Goal: Task Accomplishment & Management: Manage account settings

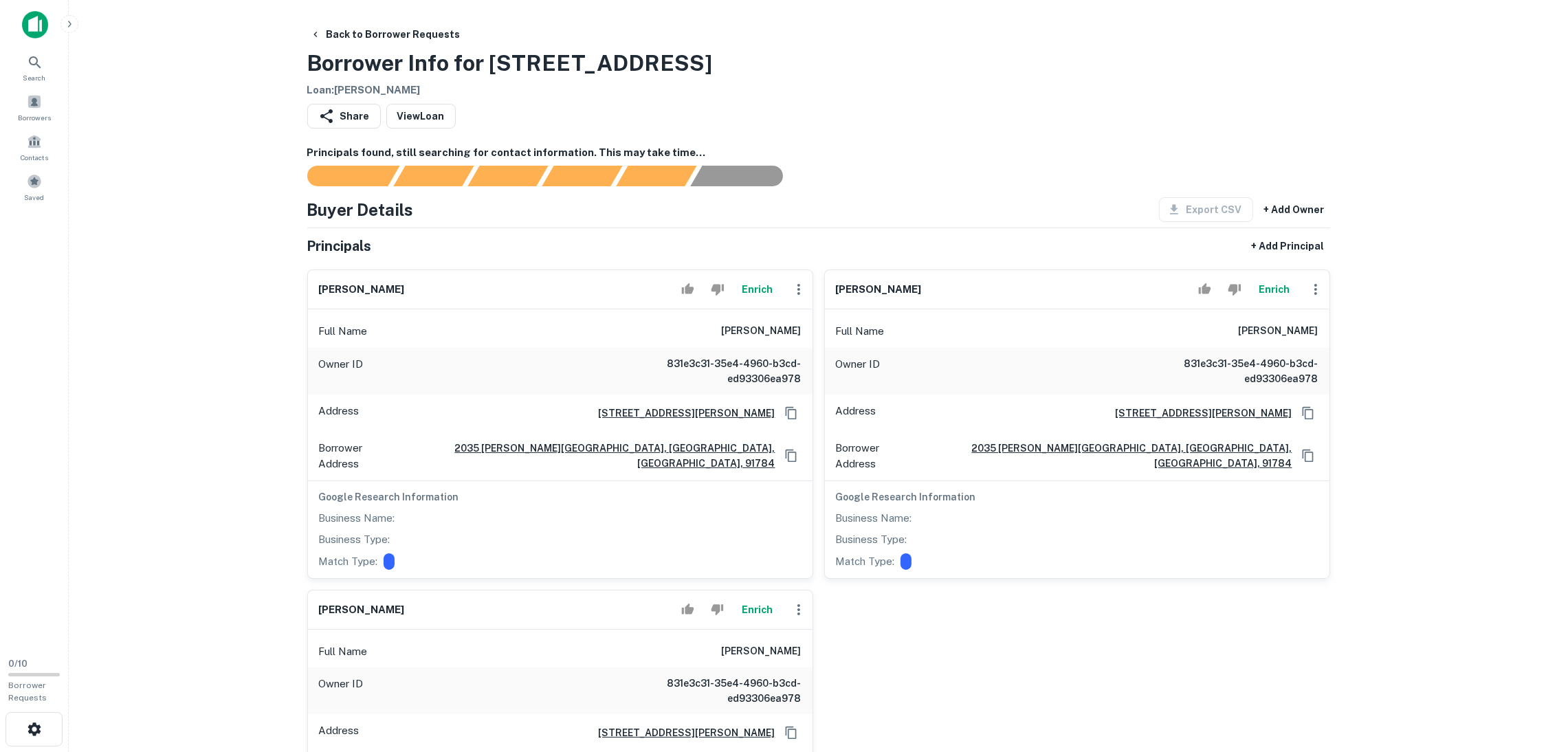
scroll to position [515, 0]
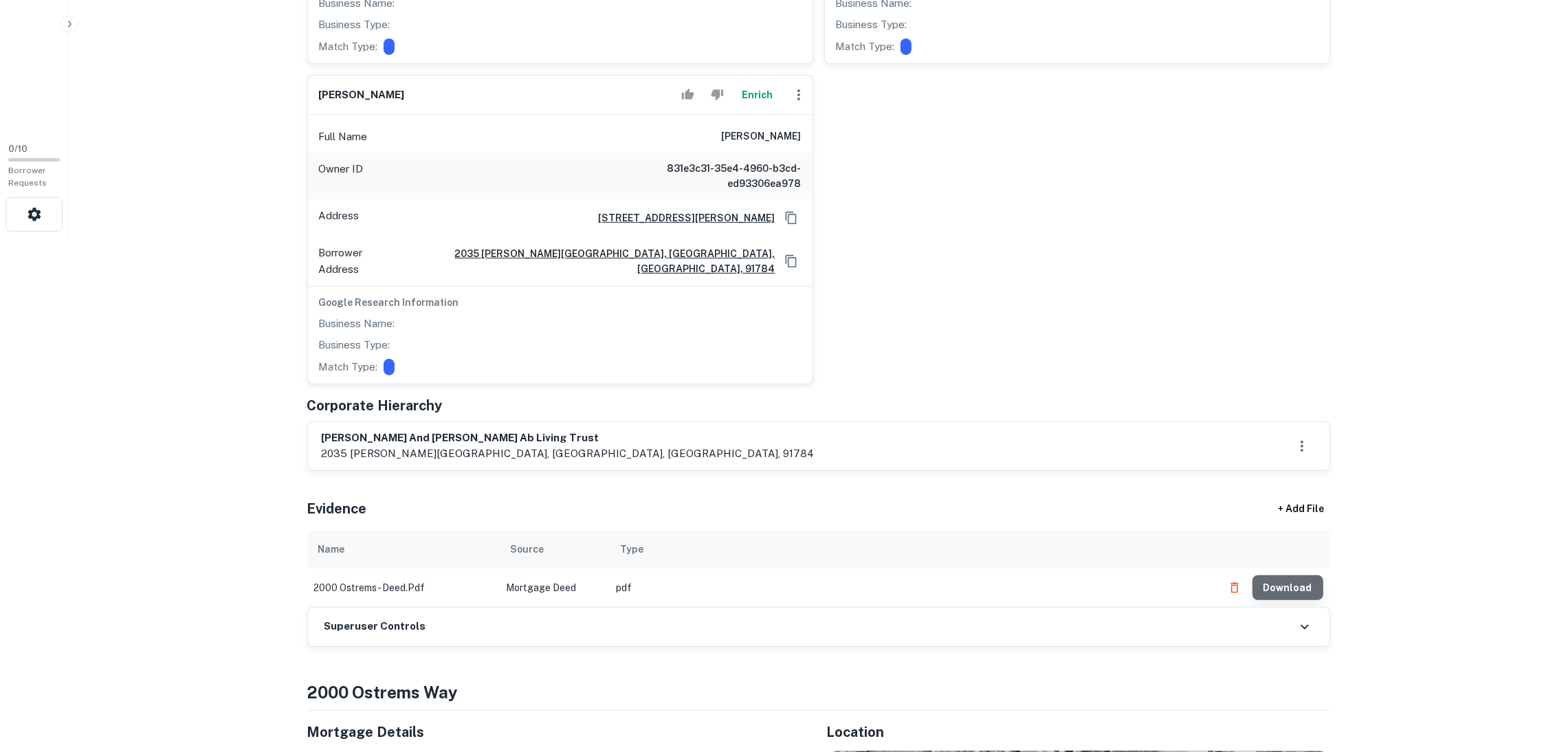
click at [1295, 575] on button "Download" at bounding box center [1288, 587] width 70 height 25
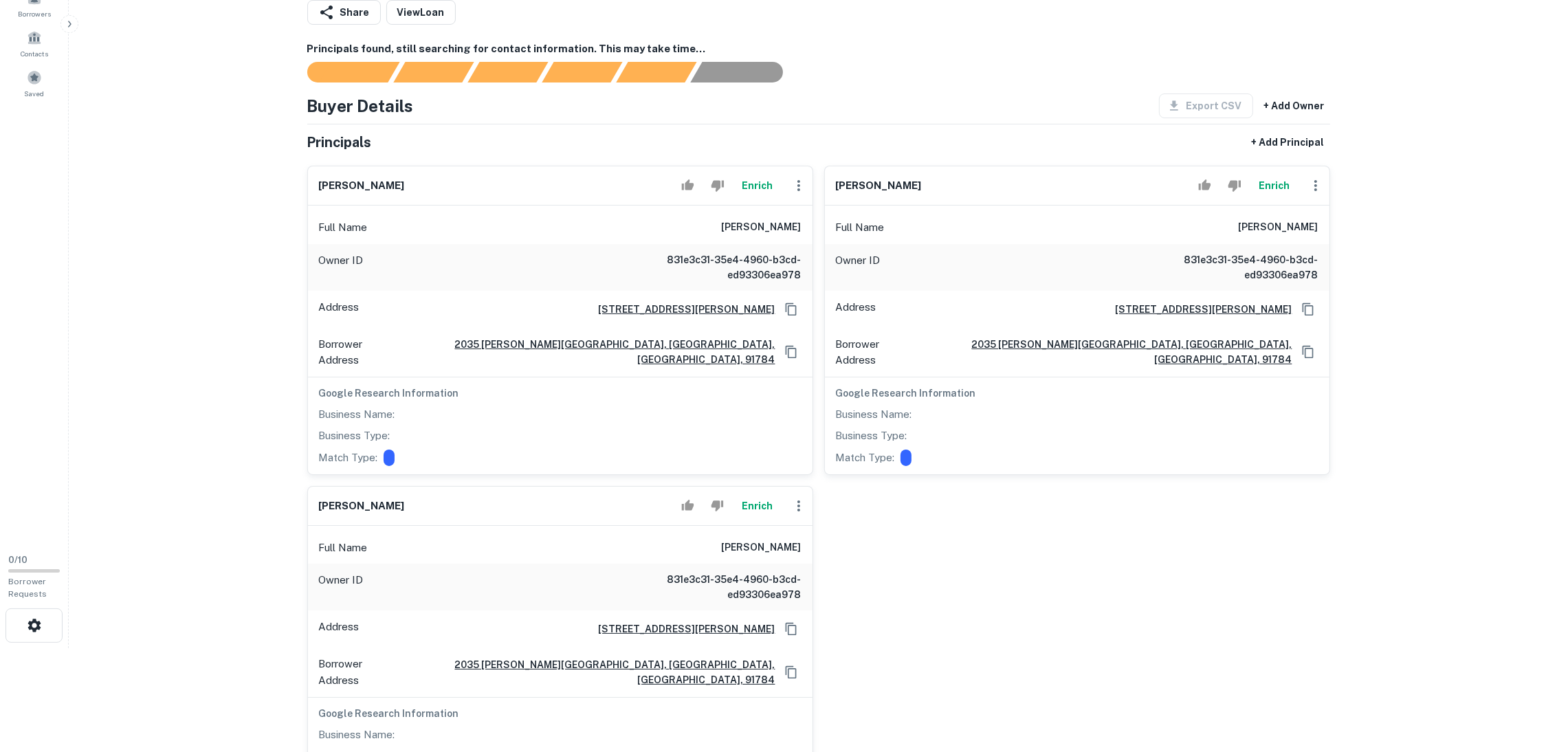
scroll to position [103, 0]
drag, startPoint x: 894, startPoint y: 188, endPoint x: 831, endPoint y: 187, distance: 63.0
click at [831, 187] on div "[PERSON_NAME]" at bounding box center [1077, 187] width 505 height 40
copy h6 "[PERSON_NAME]"
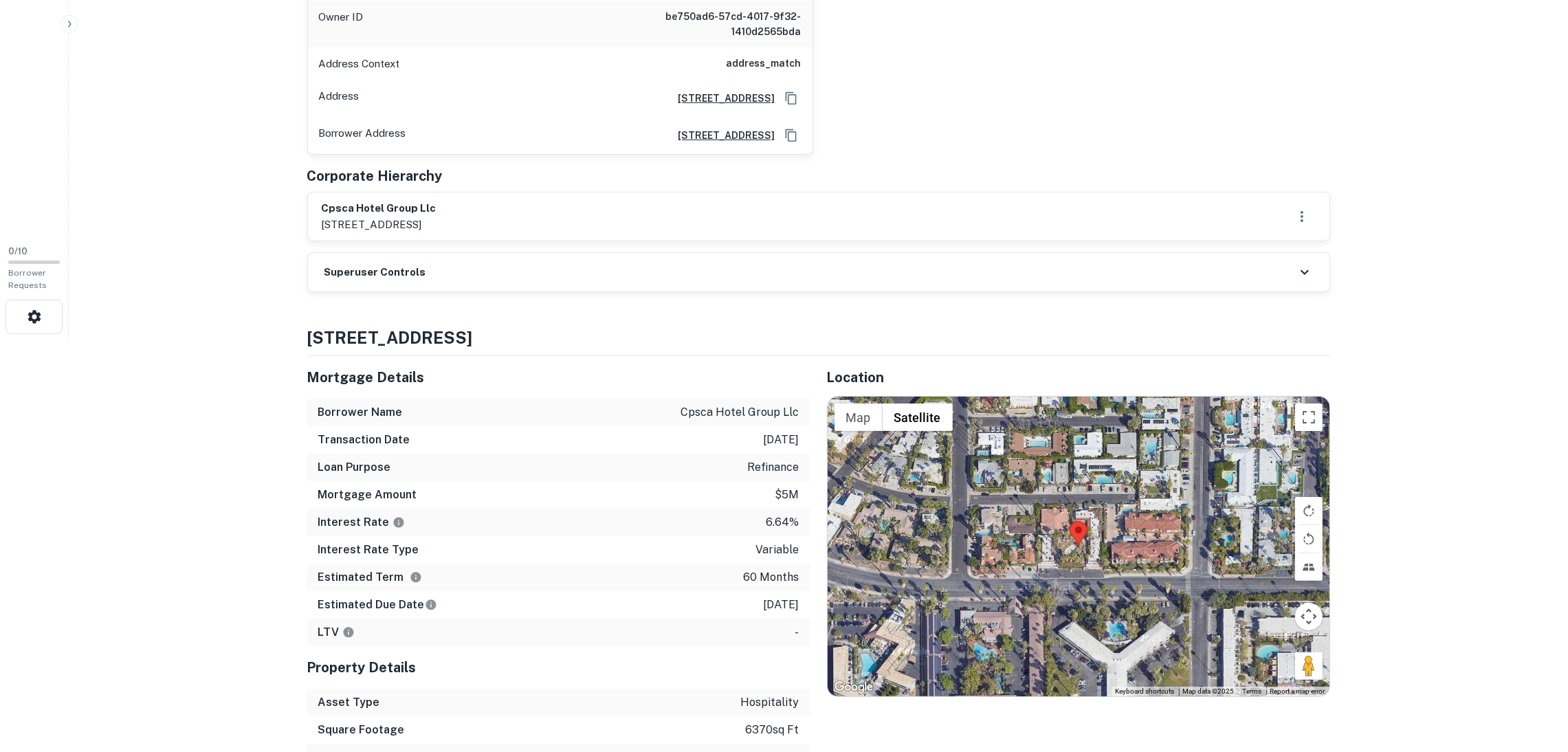
scroll to position [618, 0]
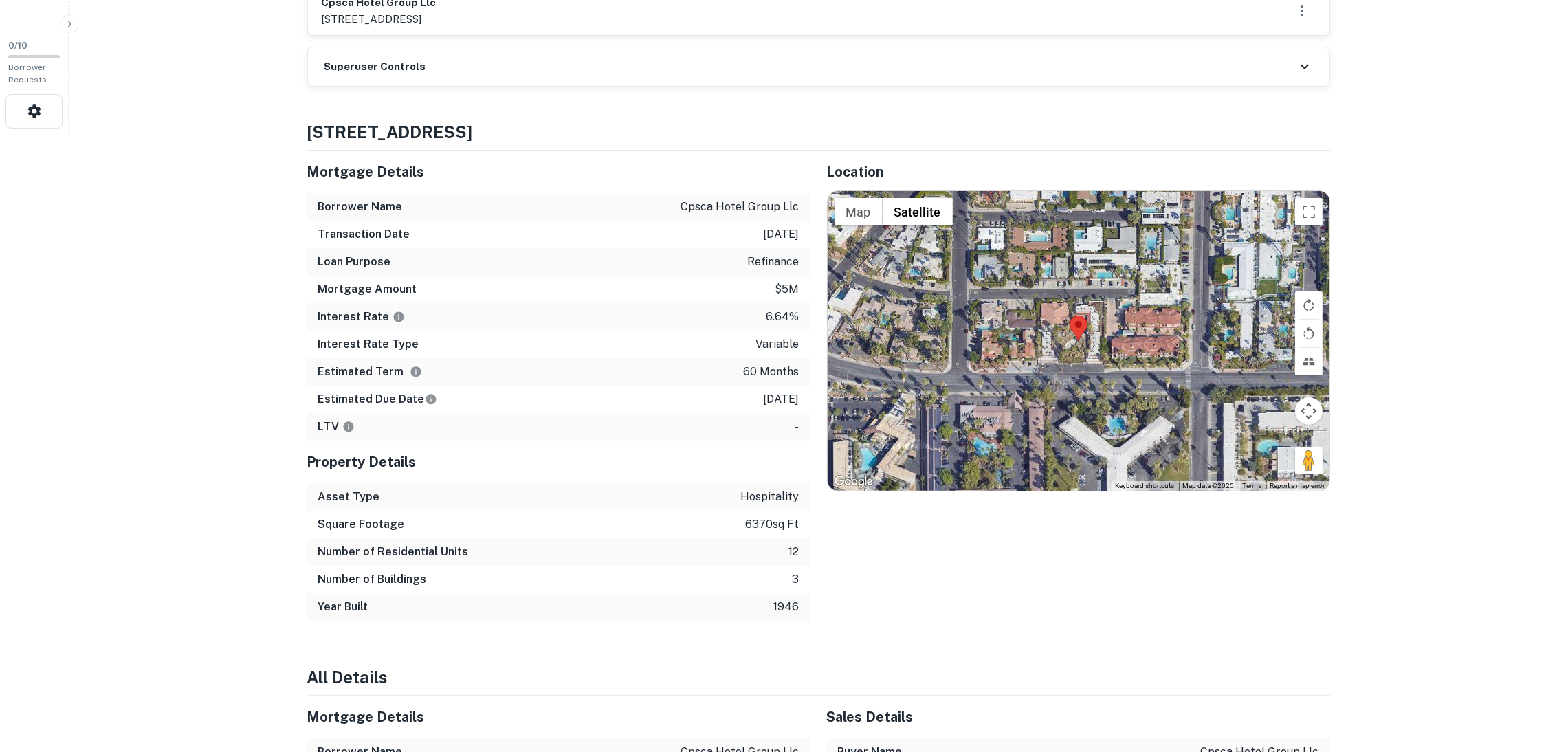
click at [538, 61] on div "Superuser Controls" at bounding box center [818, 66] width 1022 height 39
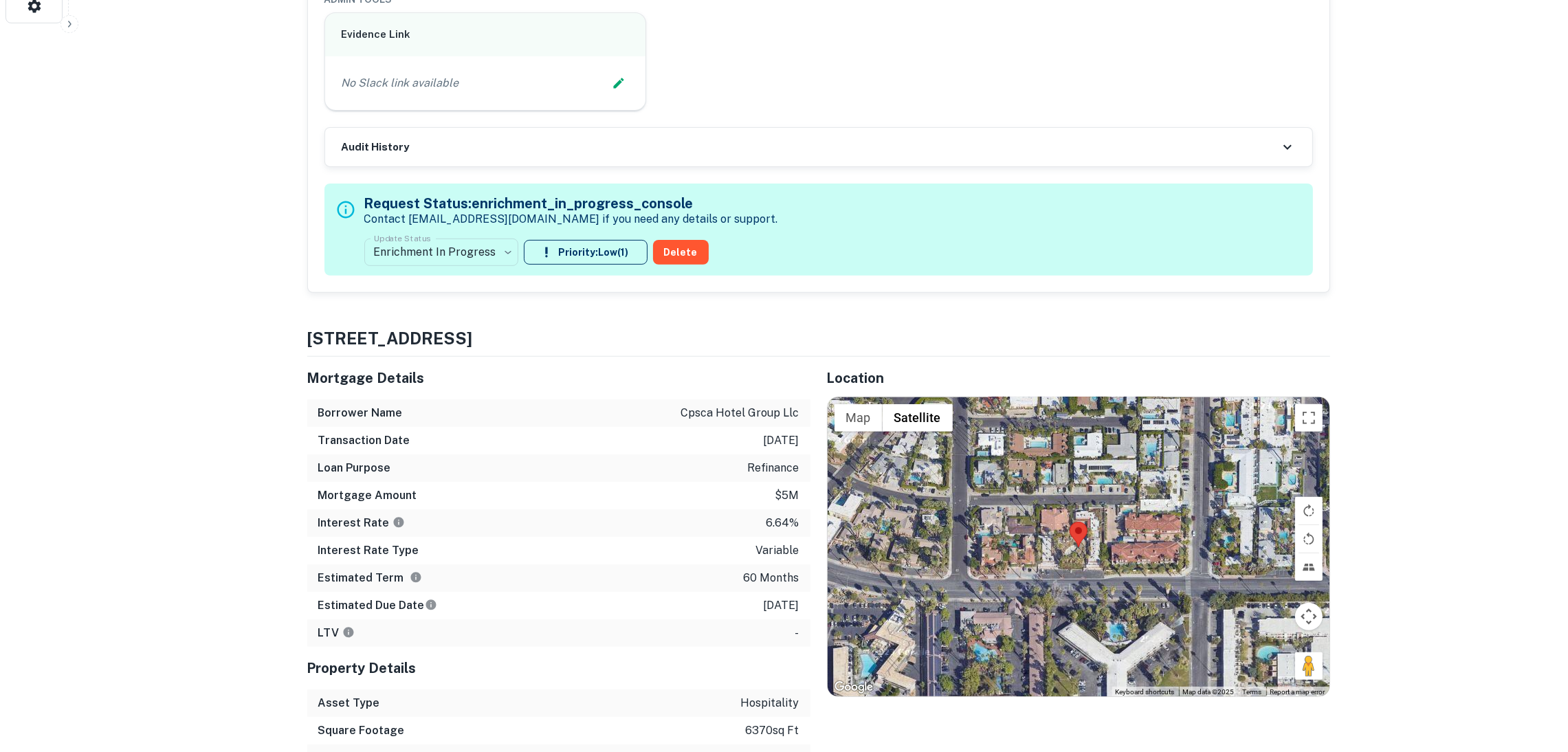
scroll to position [722, 0]
click at [613, 82] on icon "Edit Slack Link" at bounding box center [618, 84] width 13 height 13
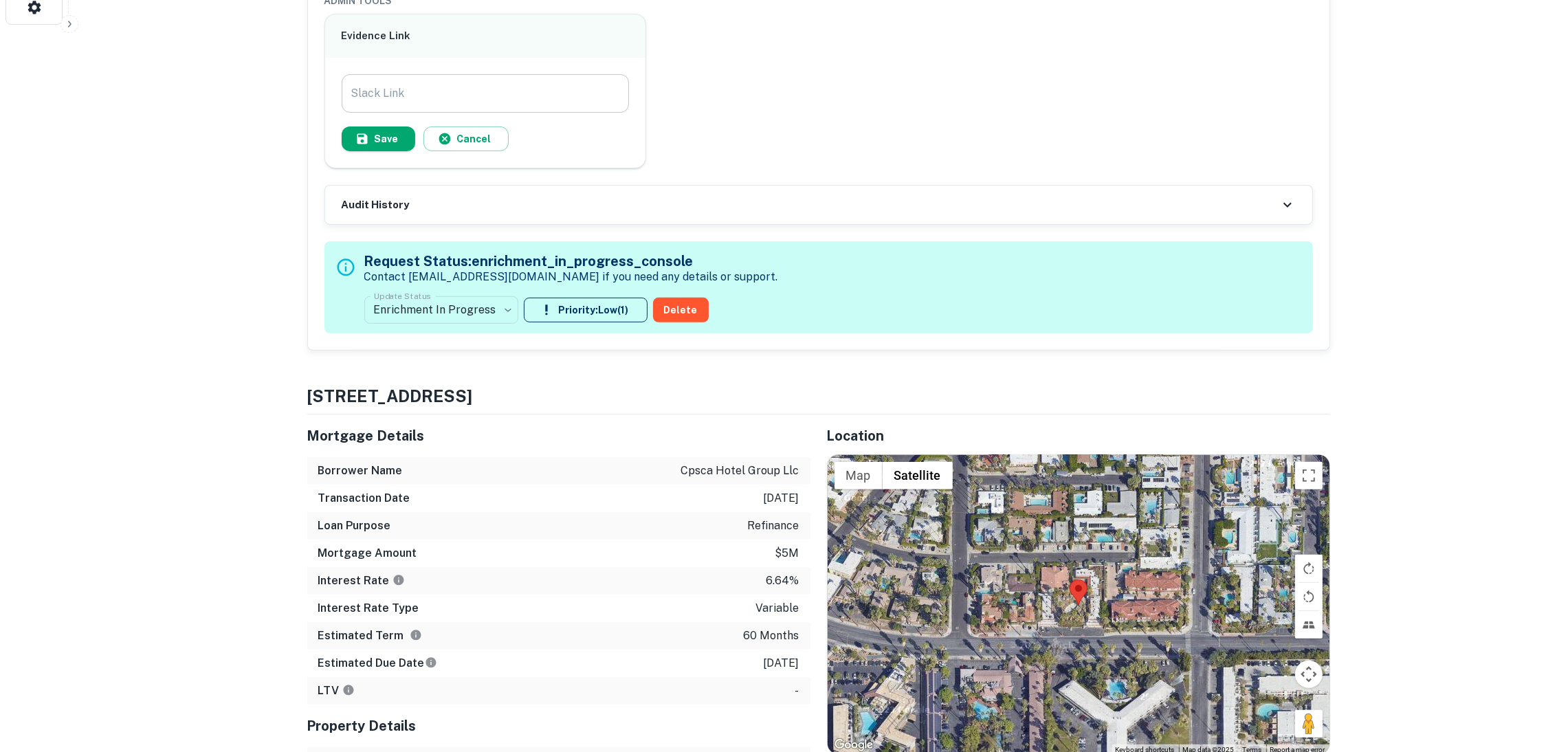
click at [579, 99] on input "Slack Link" at bounding box center [486, 93] width 288 height 39
paste input "**********"
type input "**********"
click at [377, 139] on button "Save" at bounding box center [378, 139] width 74 height 25
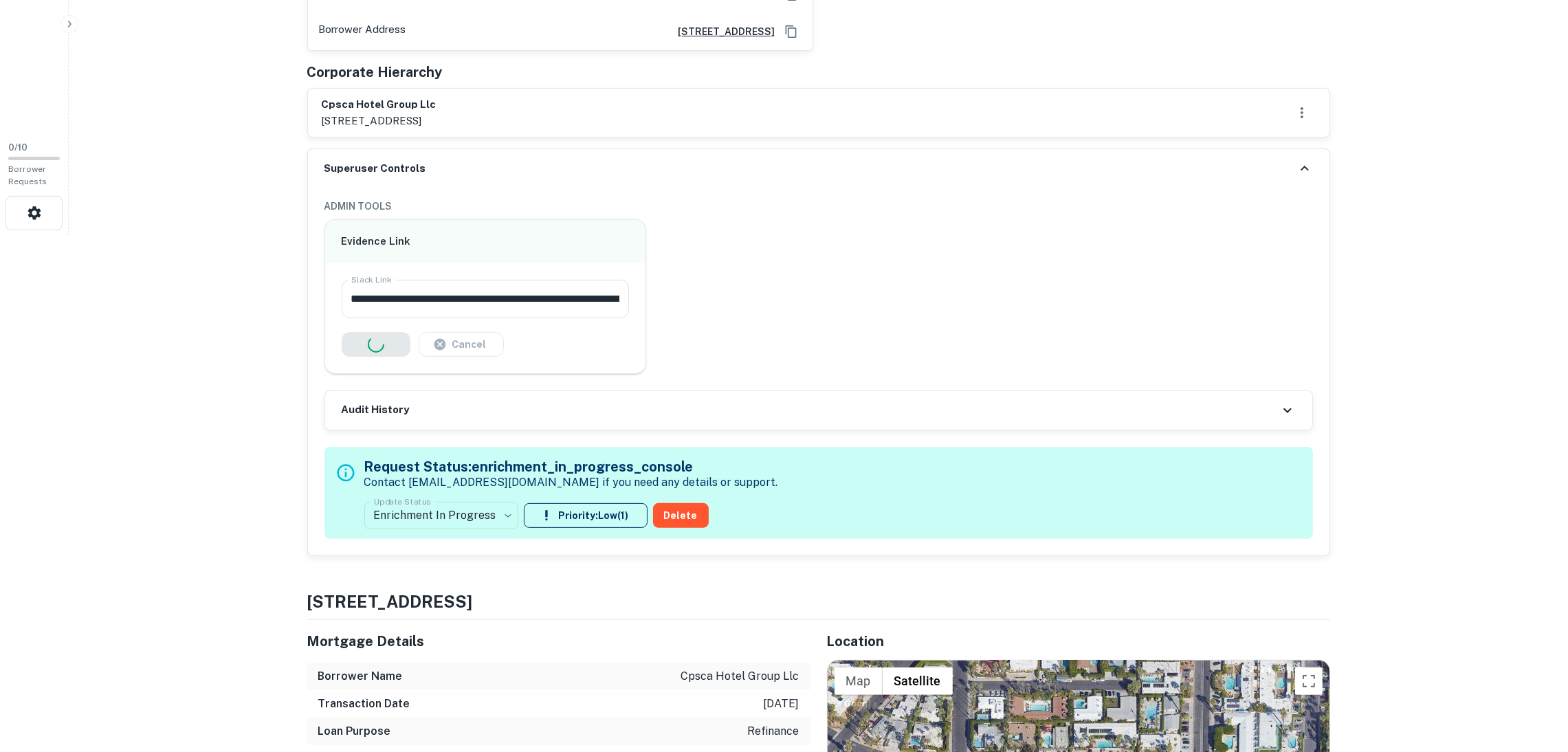
scroll to position [515, 0]
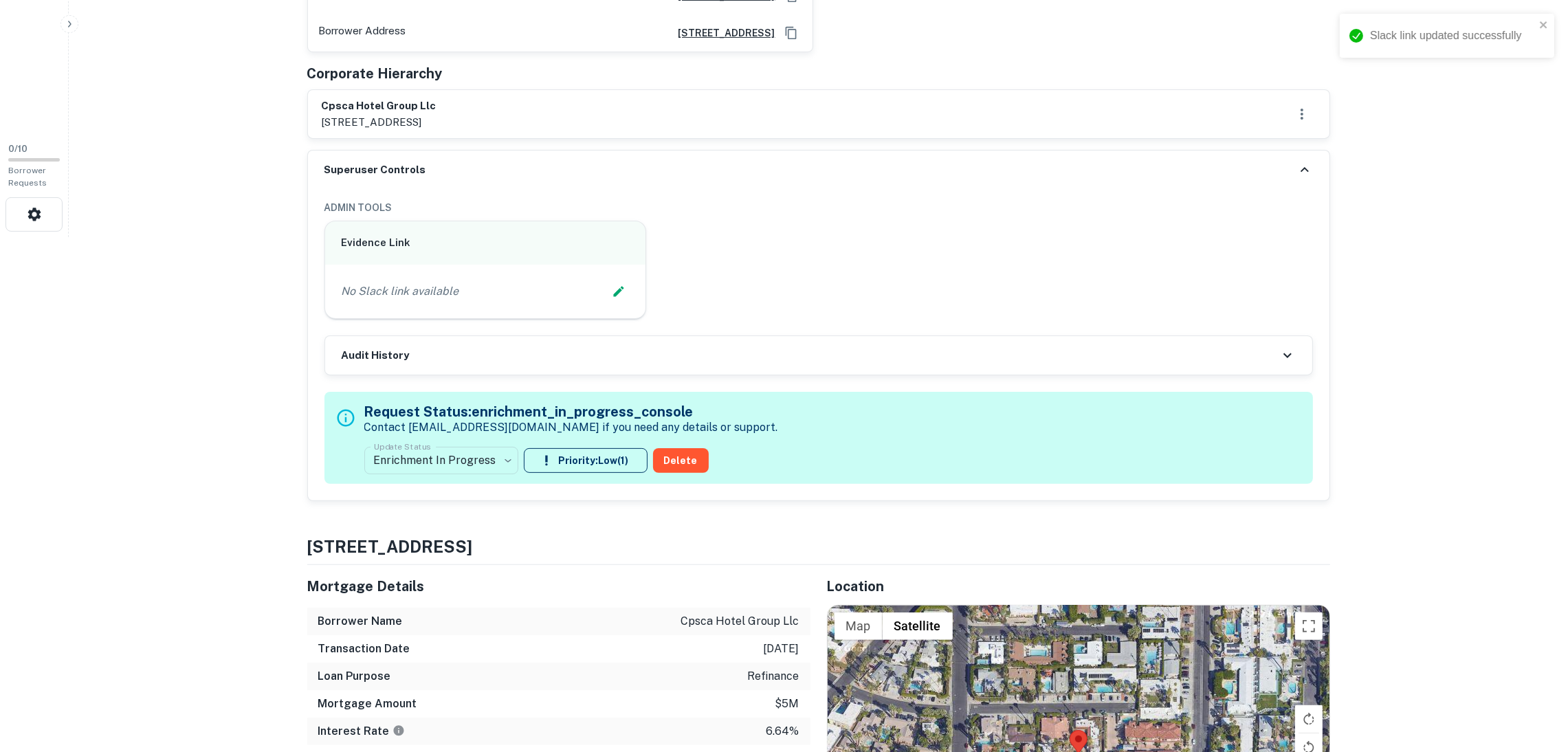
click at [1309, 166] on icon at bounding box center [1304, 169] width 17 height 17
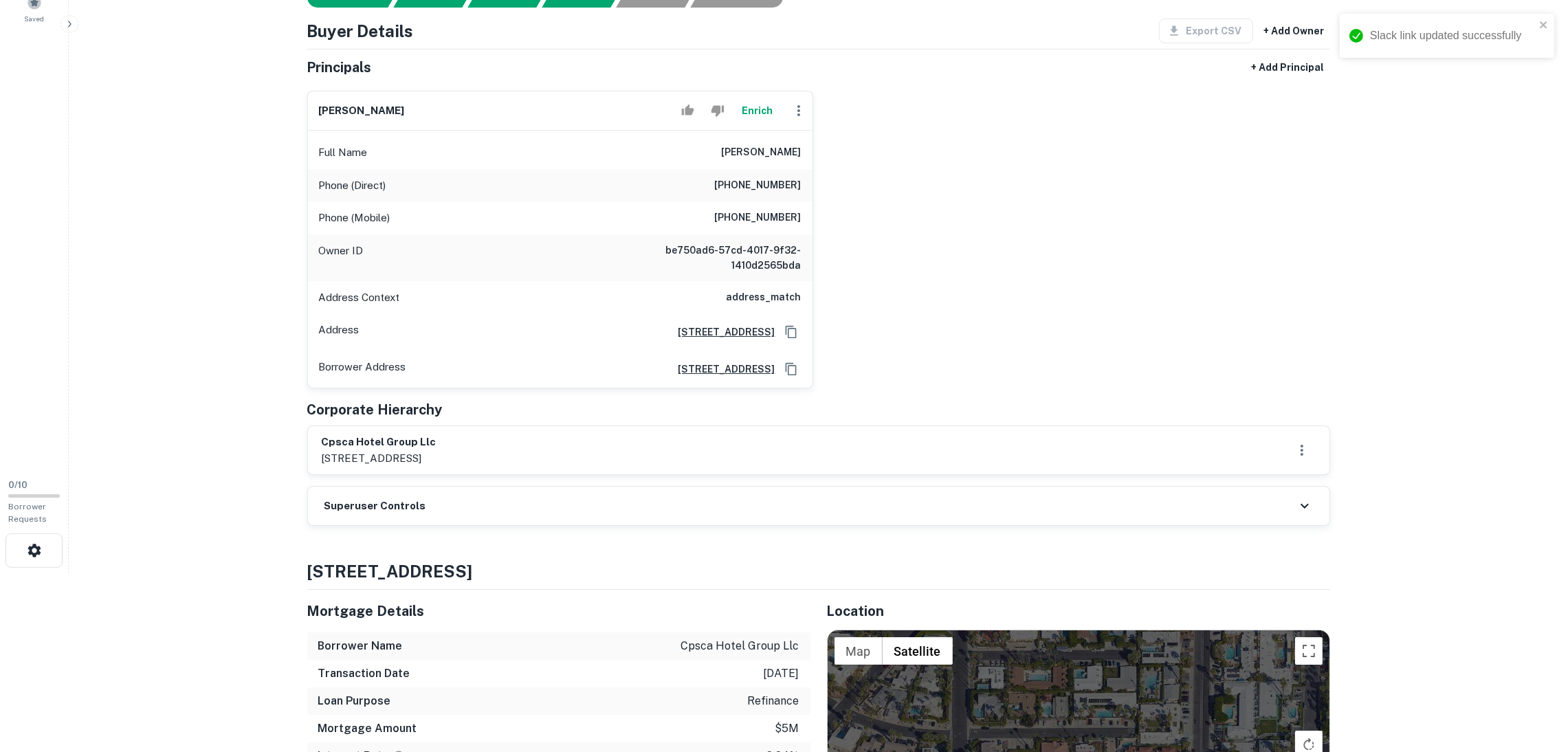
scroll to position [0, 0]
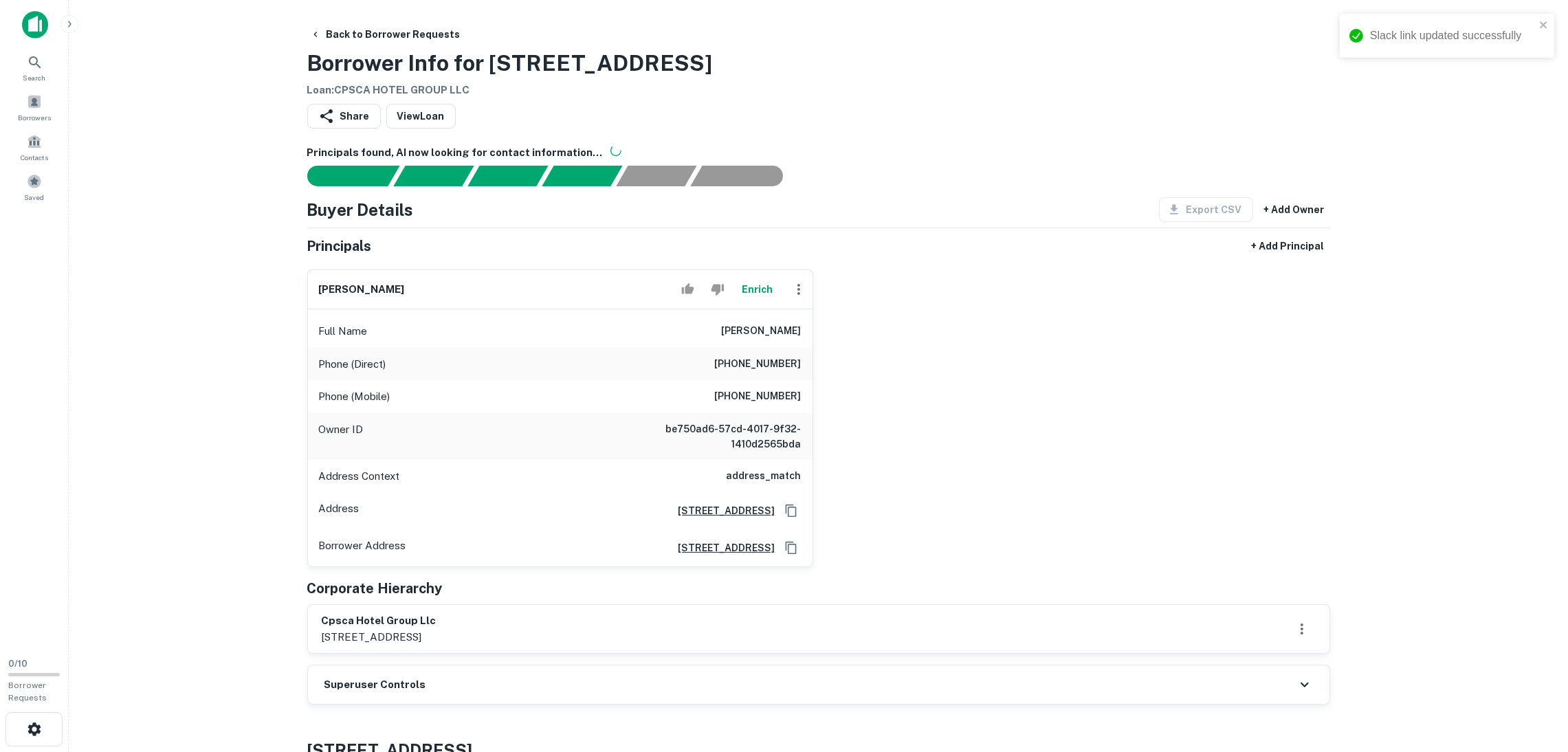
drag, startPoint x: 744, startPoint y: 64, endPoint x: 300, endPoint y: 59, distance: 444.0
copy h3 "Borrower Info for 450 E Palm Canyon Dr"
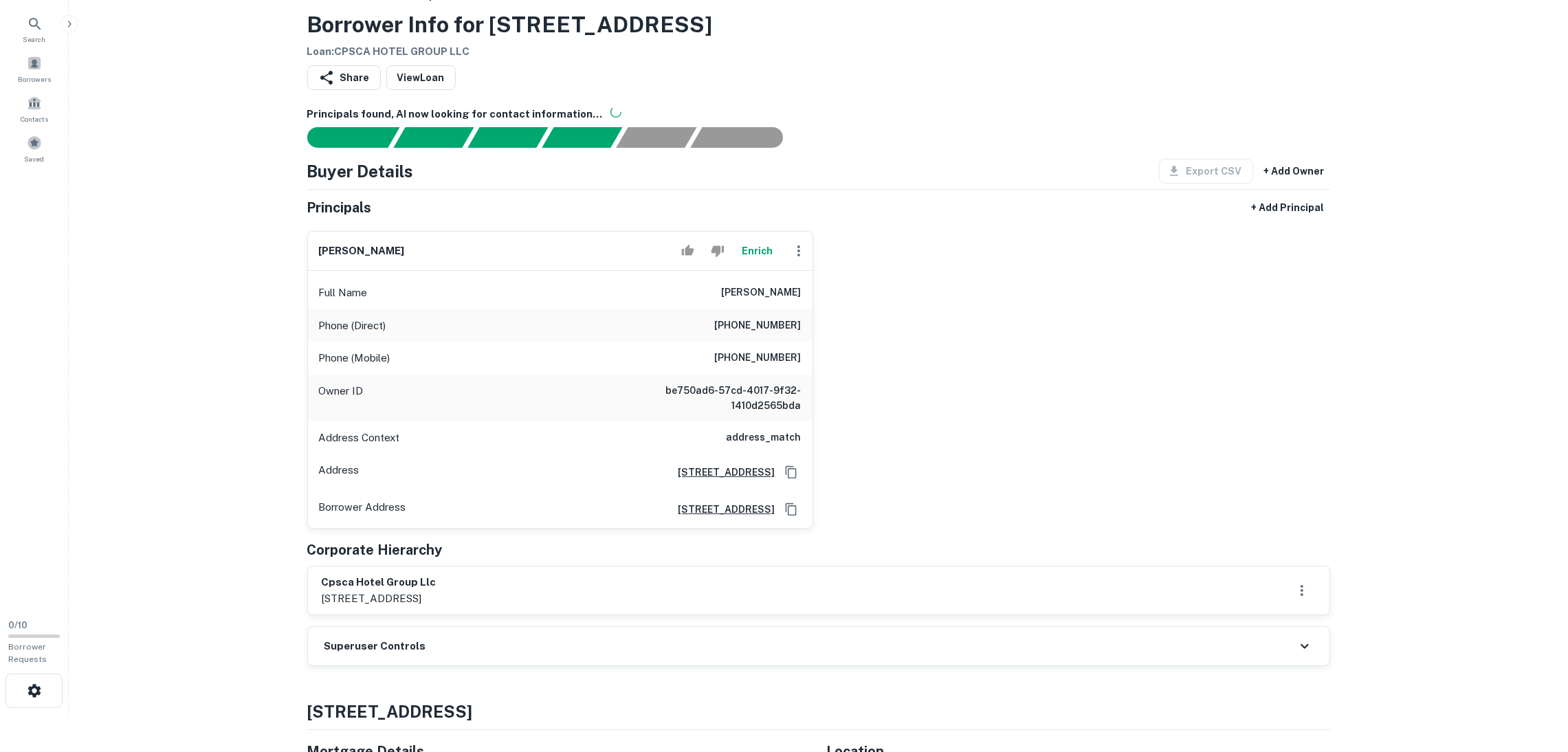
scroll to position [44, 0]
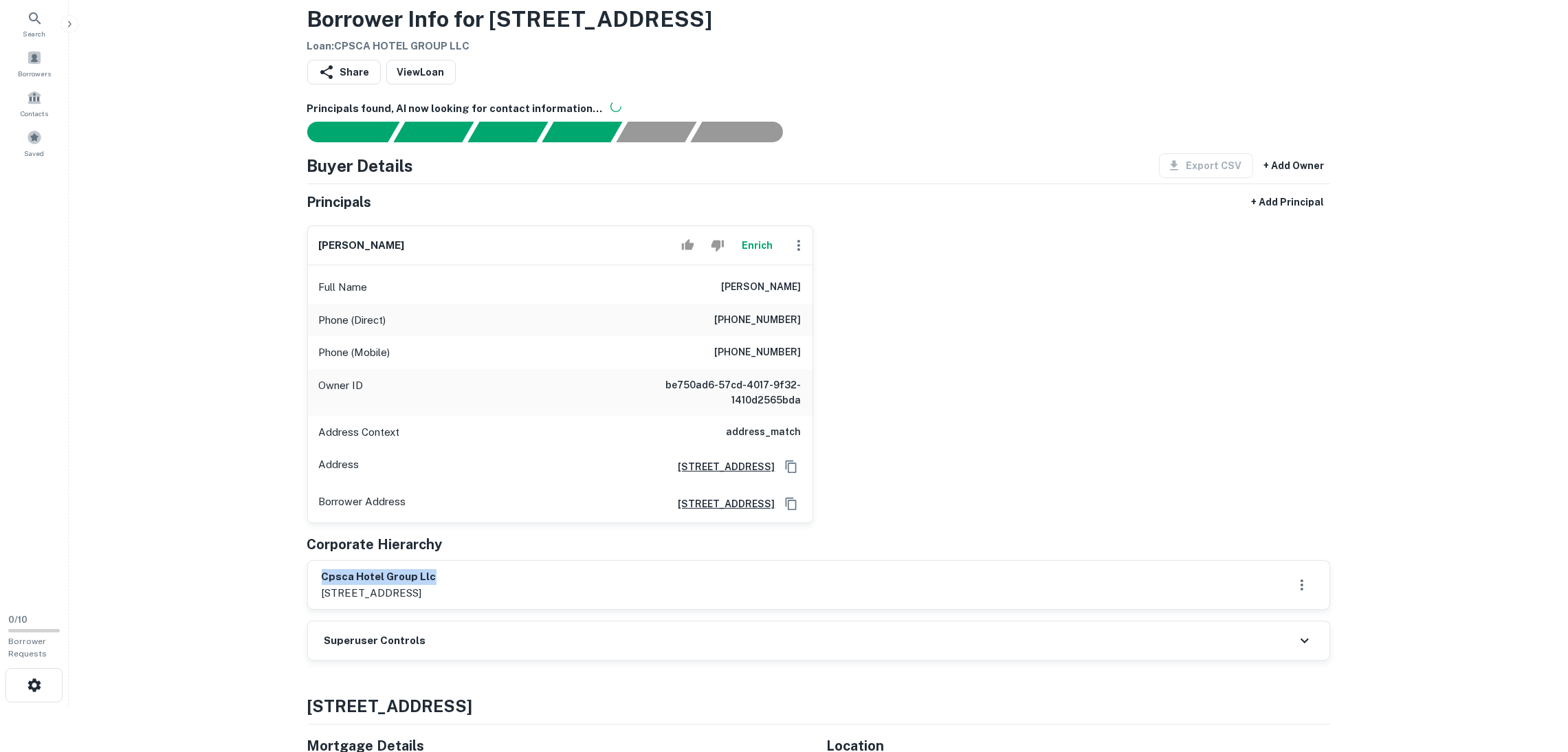
drag, startPoint x: 449, startPoint y: 574, endPoint x: 315, endPoint y: 565, distance: 134.3
click at [315, 565] on div "cpsca hotel group llc 3212 ridge park ct, long beach, ca, 90804" at bounding box center [818, 585] width 1022 height 48
